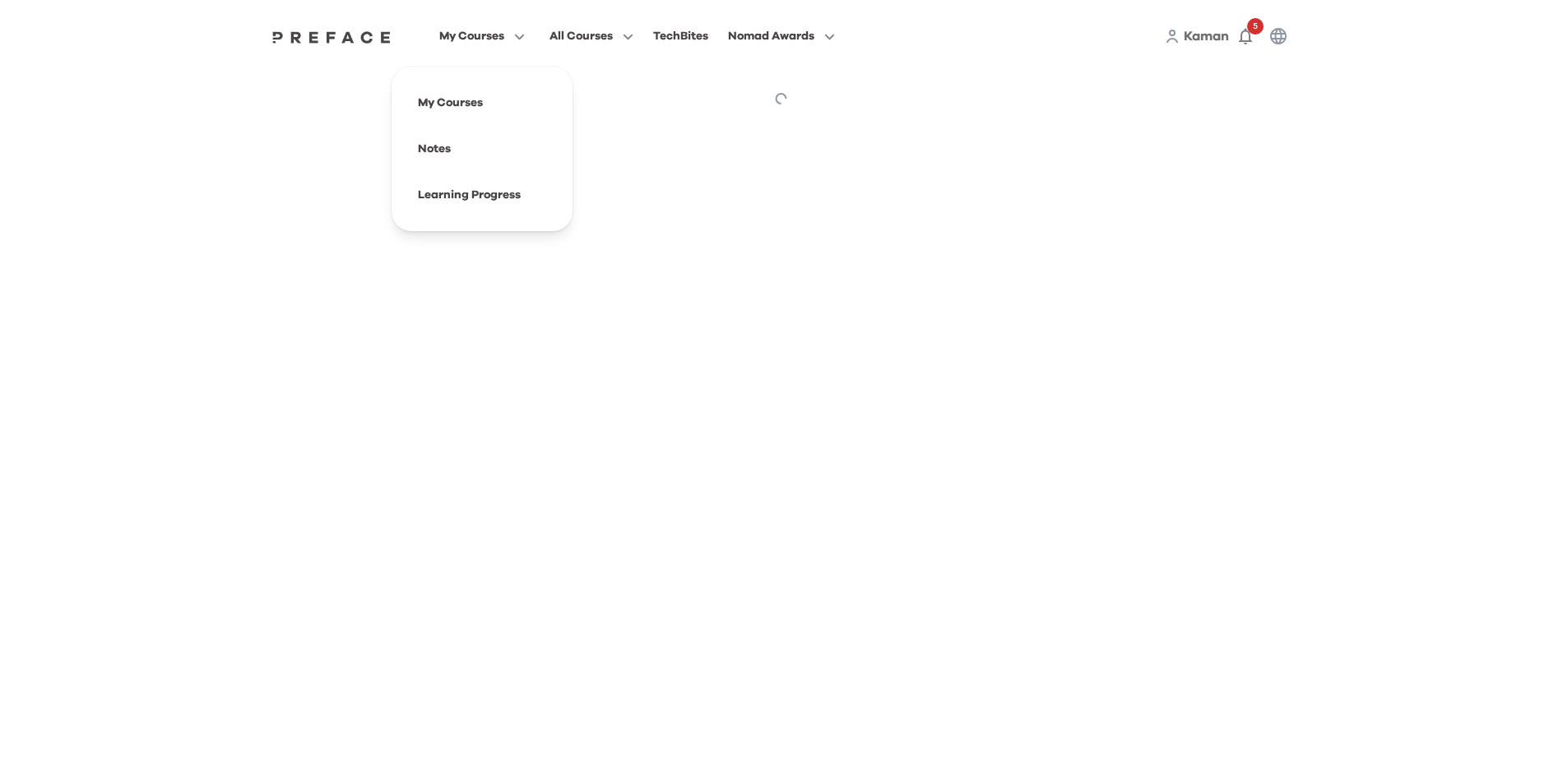
click at [475, 38] on span "My Courses" at bounding box center [472, 36] width 65 height 20
click at [480, 202] on span at bounding box center [482, 195] width 155 height 46
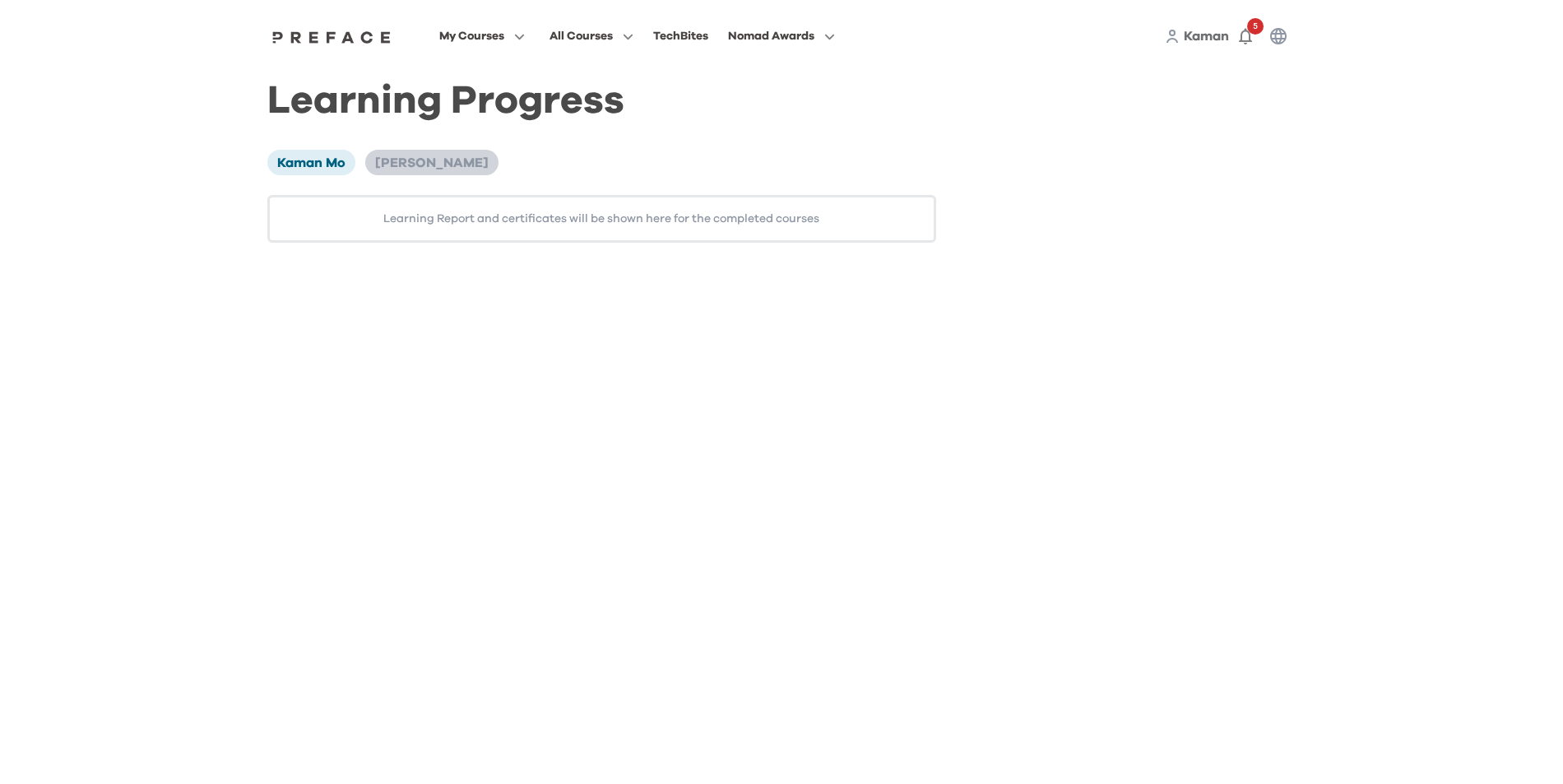
click at [389, 166] on span "[PERSON_NAME]" at bounding box center [431, 162] width 113 height 13
